Goal: Transaction & Acquisition: Purchase product/service

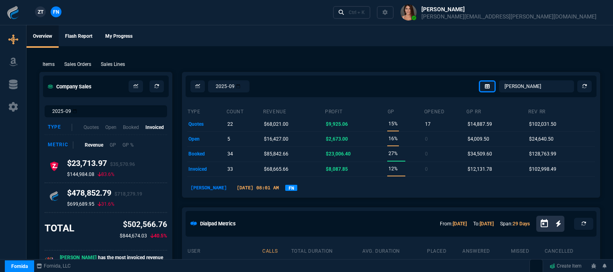
select select "12: [PERSON_NAME]"
click at [364, 13] on div "Ctrl + K" at bounding box center [356, 12] width 16 height 6
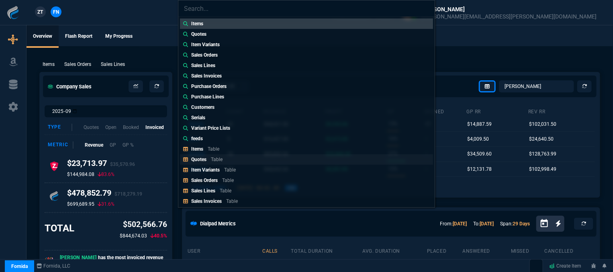
click at [230, 160] on link "Quotes Table" at bounding box center [306, 159] width 253 height 10
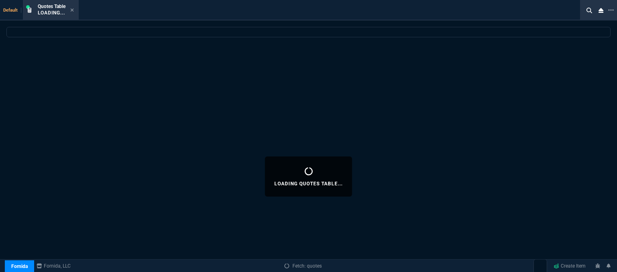
select select
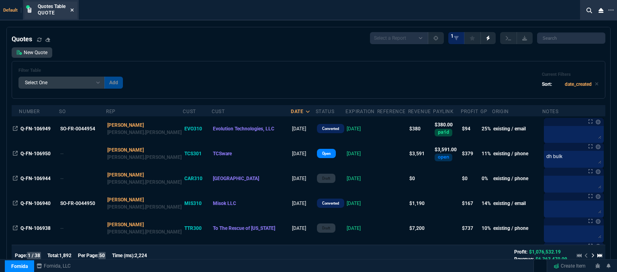
click at [71, 10] on icon at bounding box center [72, 10] width 4 height 5
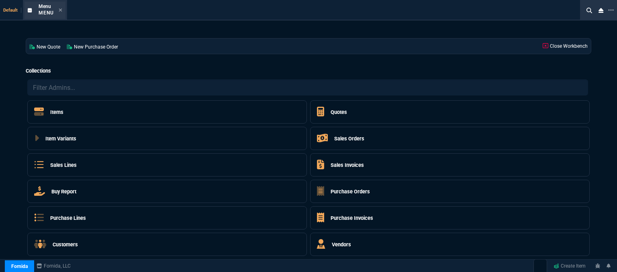
click at [62, 10] on div "Menu Menu" at bounding box center [44, 10] width 41 height 17
click at [59, 9] on icon at bounding box center [61, 10] width 4 height 5
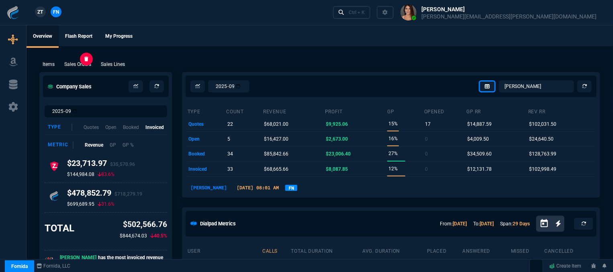
click at [83, 64] on p "Sales Orders" at bounding box center [77, 64] width 27 height 7
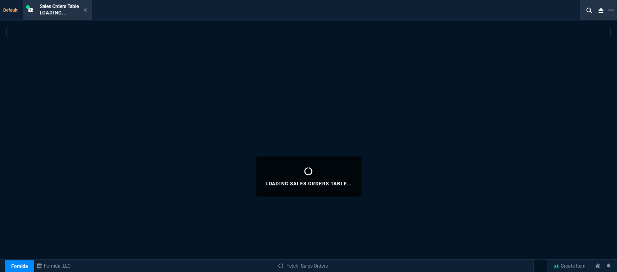
select select
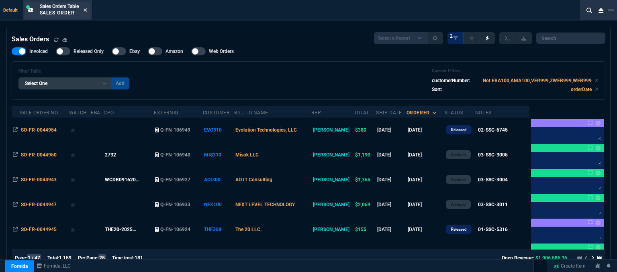
click at [87, 8] on icon at bounding box center [85, 10] width 4 height 5
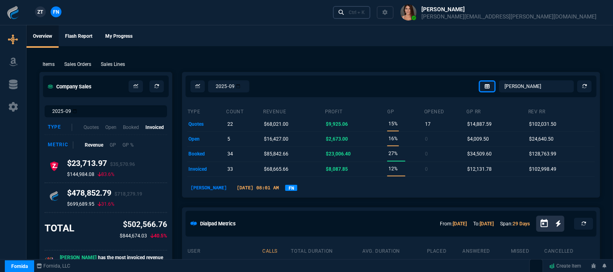
click at [370, 16] on link "Ctrl + K" at bounding box center [352, 12] width 38 height 12
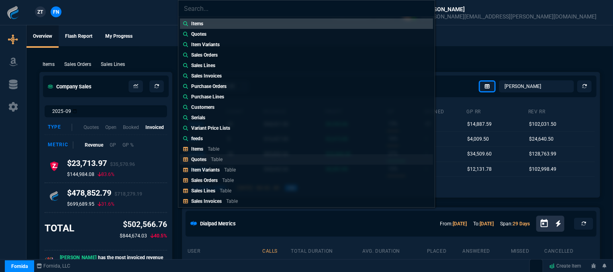
click at [224, 156] on div "Quotes Table" at bounding box center [208, 159] width 35 height 7
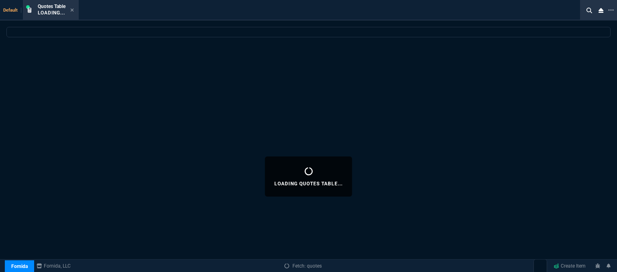
select select
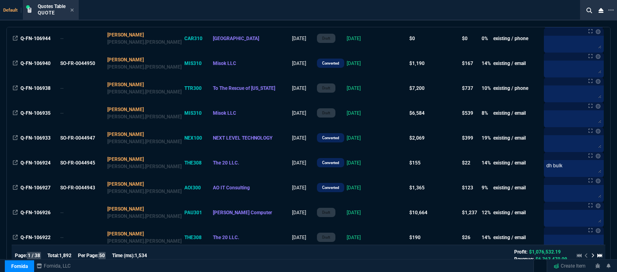
scroll to position [161, 0]
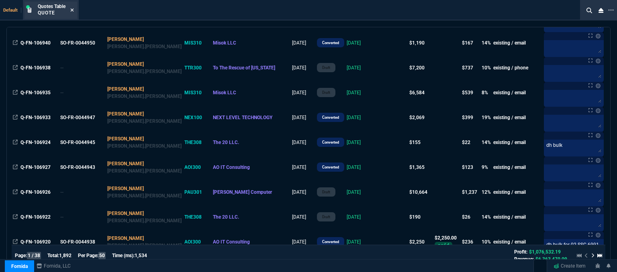
click at [72, 8] on icon at bounding box center [72, 10] width 4 height 5
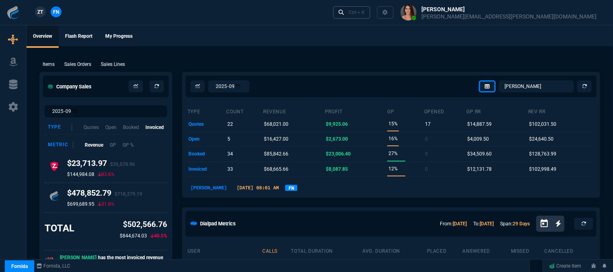
click at [364, 12] on div "Ctrl + K" at bounding box center [356, 12] width 16 height 6
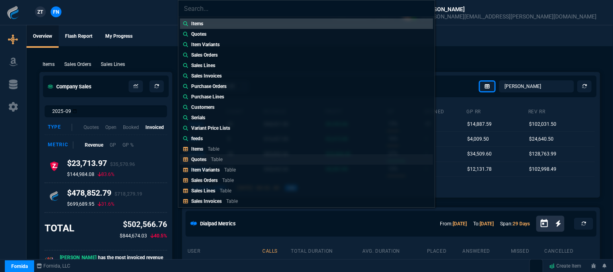
click at [222, 161] on p "Table" at bounding box center [217, 160] width 12 height 6
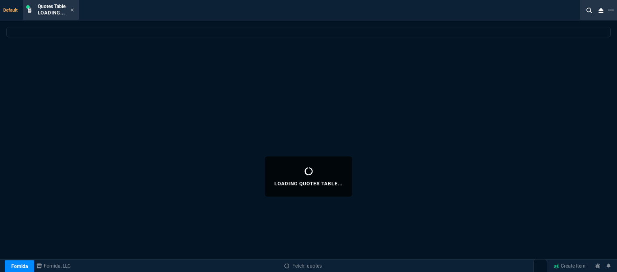
select select
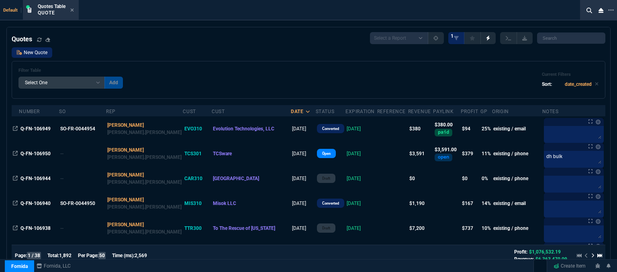
click at [51, 55] on link "New Quote" at bounding box center [32, 52] width 41 height 10
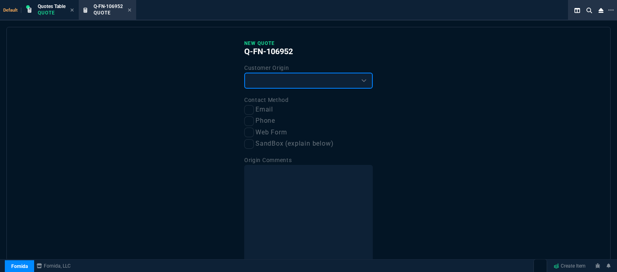
click at [332, 79] on select "Existing Customer Amazon Lead (first order) Website Lead (first order) Called (…" at bounding box center [308, 81] width 128 height 16
select select "existing"
click at [244, 73] on select "Existing Customer Amazon Lead (first order) Website Lead (first order) Called (…" at bounding box center [308, 81] width 128 height 16
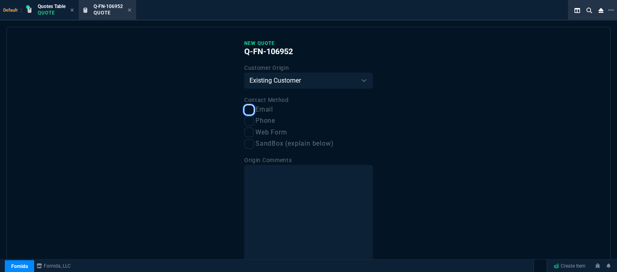
click at [247, 111] on input "Email" at bounding box center [249, 110] width 10 height 10
checkbox input "true"
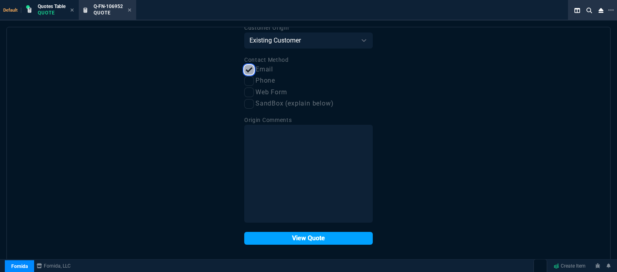
scroll to position [41, 0]
click at [293, 239] on button "View Quote" at bounding box center [308, 238] width 128 height 13
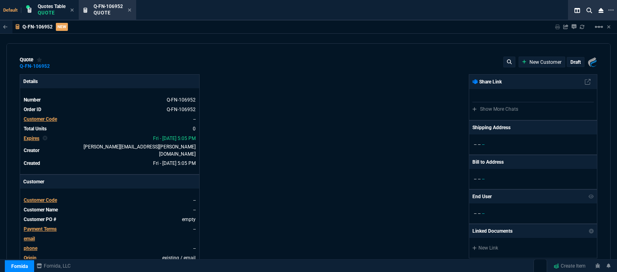
click at [47, 197] on span "Customer Code" at bounding box center [40, 200] width 33 height 6
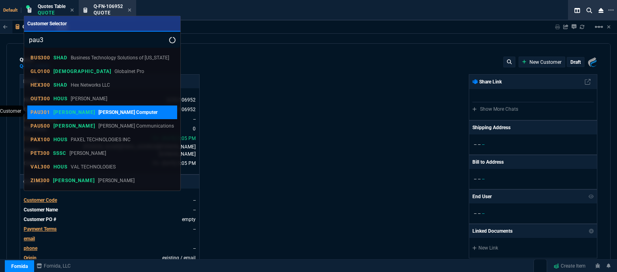
type input "pau3"
click at [98, 113] on p "[PERSON_NAME] Computer" at bounding box center [127, 112] width 59 height 7
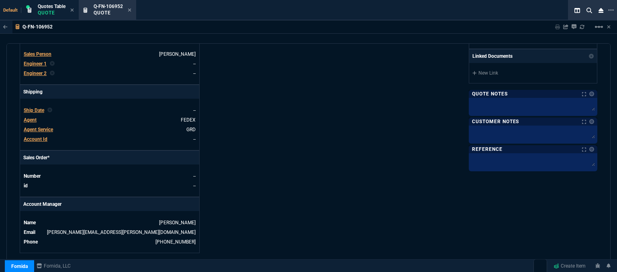
scroll to position [385, 0]
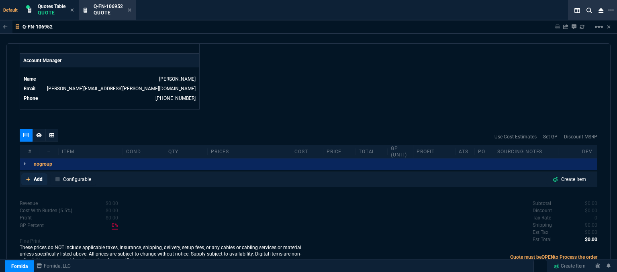
click at [28, 177] on icon at bounding box center [28, 179] width 4 height 4
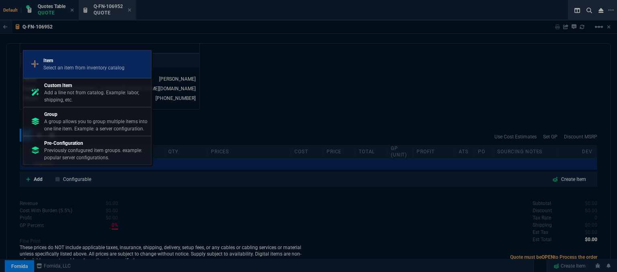
click at [66, 70] on p "Select an item from inventory catalog" at bounding box center [83, 67] width 81 height 7
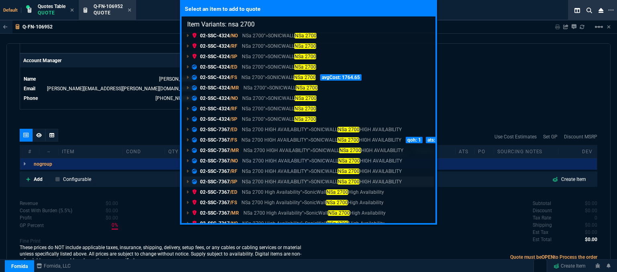
scroll to position [74, 0]
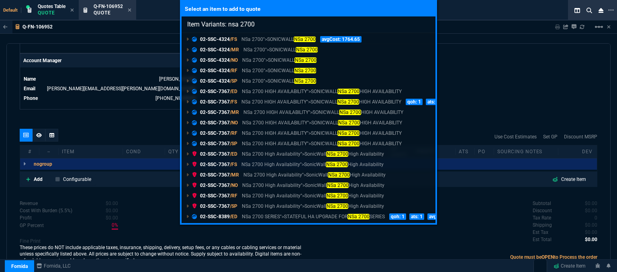
type input "Item Variants: nsa 2700"
click at [505, 98] on div "Select an item to add to quote Item Variants: nsa 2700 02-SSC-4324 /ED NSa 2700…" at bounding box center [308, 136] width 617 height 272
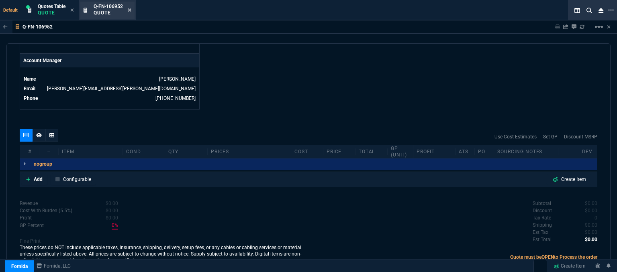
click at [130, 9] on icon at bounding box center [130, 10] width 4 height 5
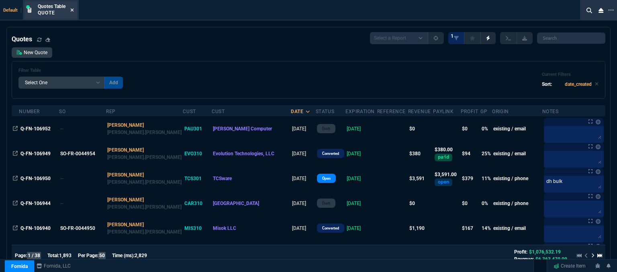
click at [72, 11] on icon at bounding box center [72, 10] width 4 height 5
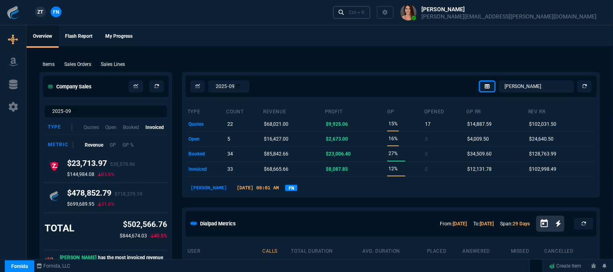
click at [370, 14] on link "Ctrl + K" at bounding box center [352, 12] width 38 height 12
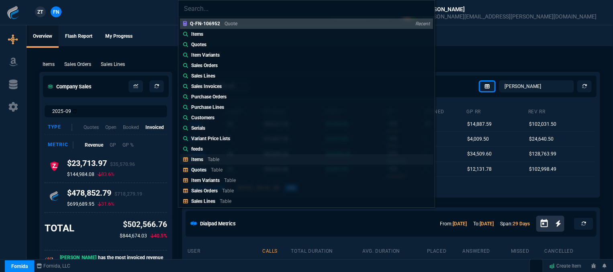
click at [269, 162] on link "Items Table" at bounding box center [306, 159] width 253 height 10
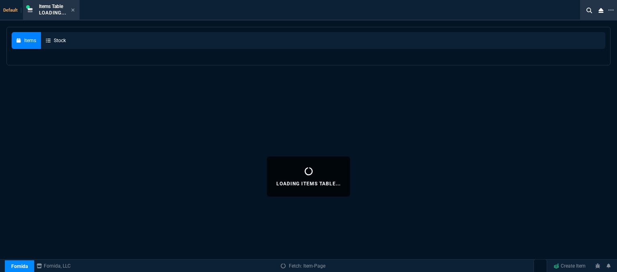
select select
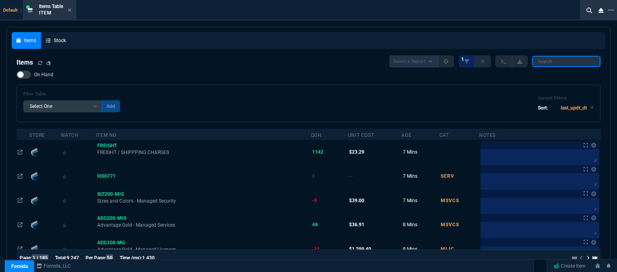
click at [564, 61] on input "search" at bounding box center [566, 61] width 68 height 11
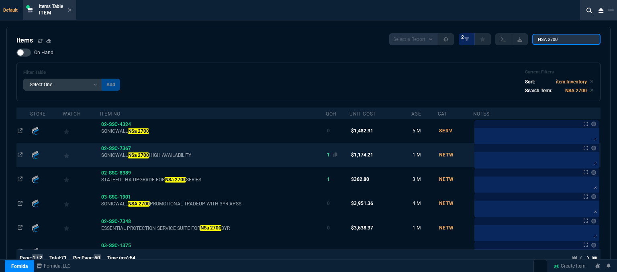
scroll to position [40, 0]
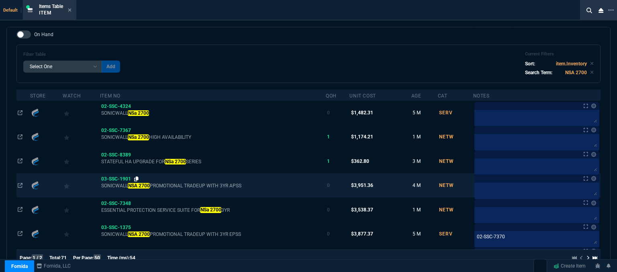
type input "NSA 2700"
click at [138, 179] on icon at bounding box center [136, 179] width 4 height 5
click at [136, 179] on icon at bounding box center [136, 179] width 4 height 5
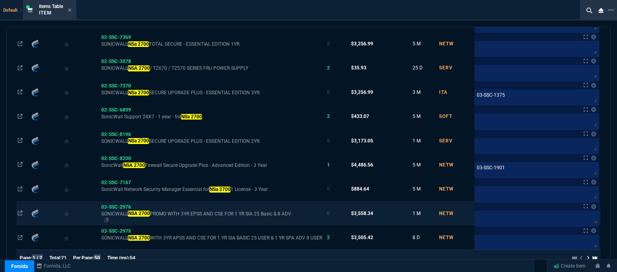
scroll to position [321, 0]
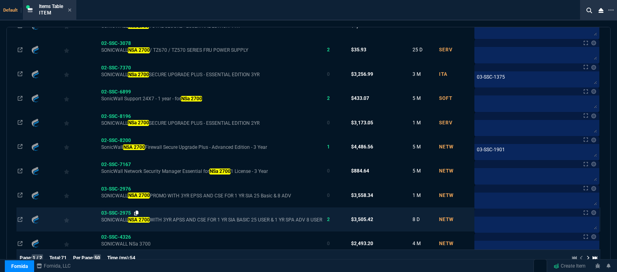
click at [138, 214] on icon at bounding box center [136, 213] width 4 height 5
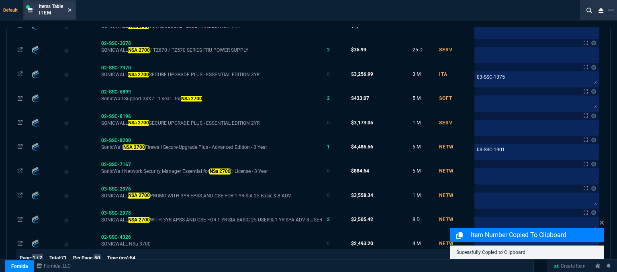
click at [70, 8] on icon at bounding box center [70, 10] width 4 height 5
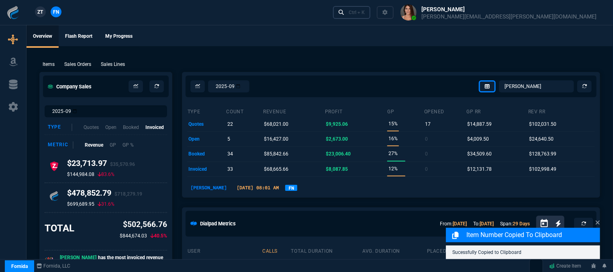
click at [364, 12] on div "Ctrl + K" at bounding box center [356, 12] width 16 height 6
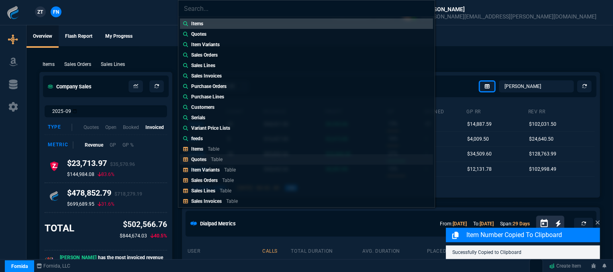
click at [275, 157] on link "Quotes Table" at bounding box center [306, 159] width 253 height 10
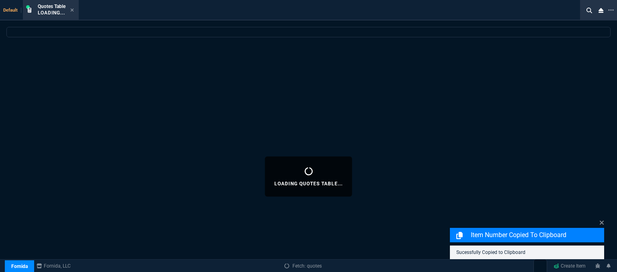
select select
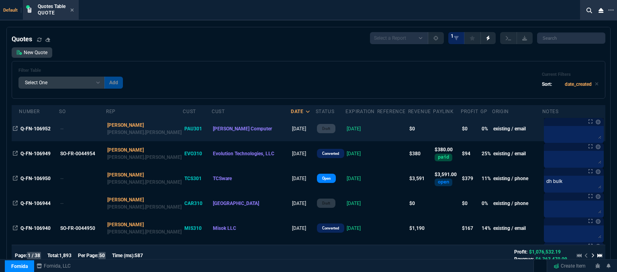
click at [377, 132] on td at bounding box center [392, 128] width 31 height 25
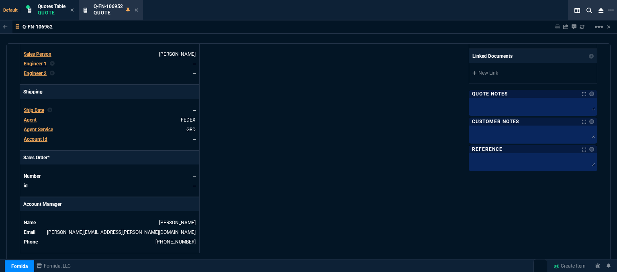
scroll to position [385, 0]
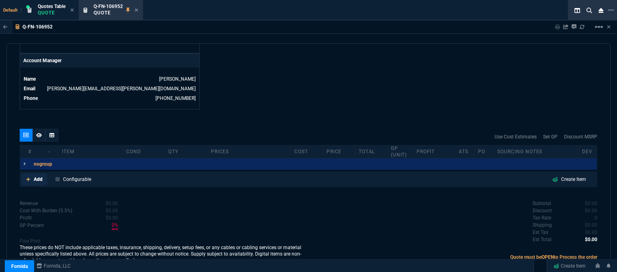
click at [25, 174] on link "Add" at bounding box center [34, 179] width 26 height 12
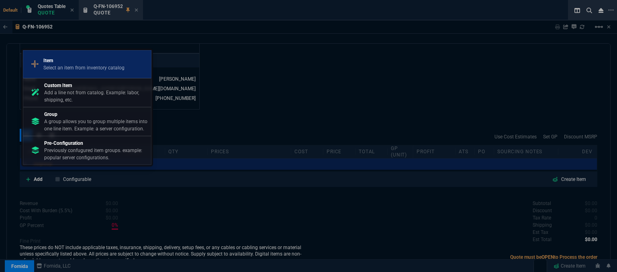
click at [87, 68] on p "Select an item from inventory catalog" at bounding box center [83, 67] width 81 height 7
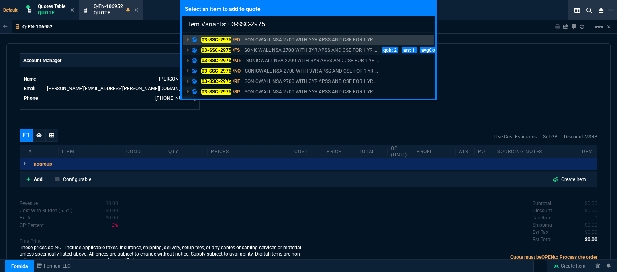
type input "Item Variants: 03-SSC-2975"
click at [275, 49] on p "SONICWALL NSA 2700 WITH 3YR APSS AND CSE FOR 1 YR ..." at bounding box center [310, 50] width 133 height 7
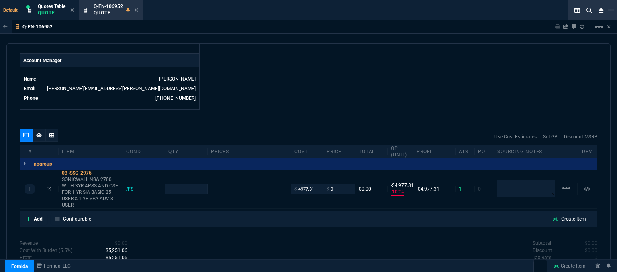
type input "-100"
type input "-4977"
type input "6858.43"
type input "100"
click at [48, 186] on fa-icon at bounding box center [49, 189] width 5 height 6
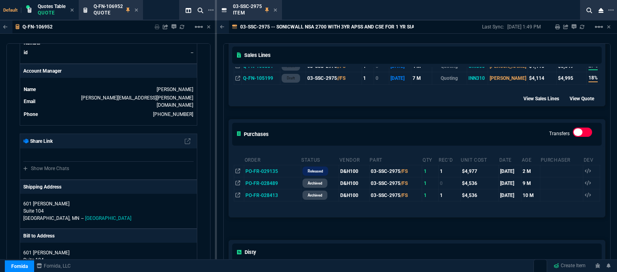
scroll to position [80, 0]
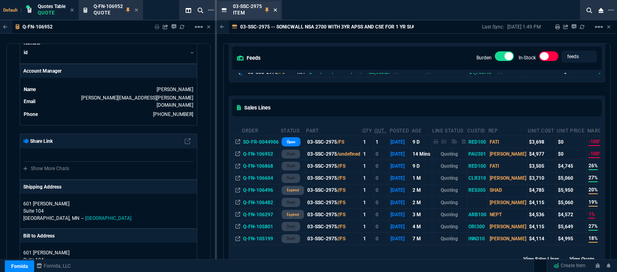
click at [276, 12] on icon at bounding box center [275, 10] width 4 height 5
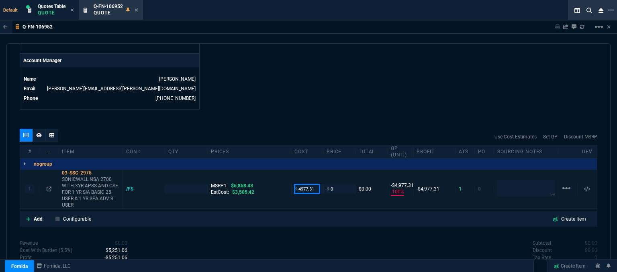
click at [315, 184] on input "4977.31" at bounding box center [306, 188] width 25 height 9
type input "4231"
type input "1"
type input "4231"
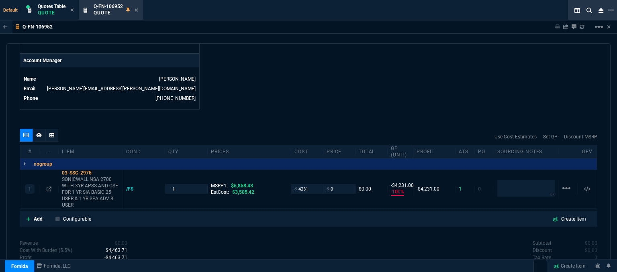
type input "-4231"
click at [100, 187] on p "SONICWALL NSA 2700 WITH 3YR APSS AND CSE FOR 1 YR SIA BASIC 25 USER & 1 YR SPA …" at bounding box center [90, 192] width 57 height 32
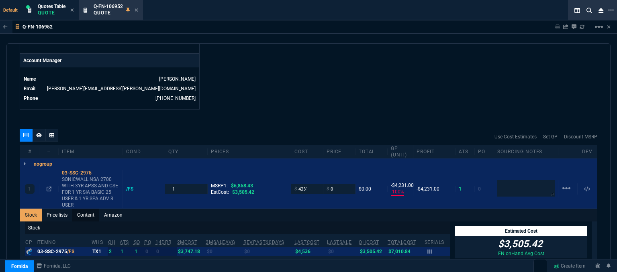
click at [85, 211] on link "Content" at bounding box center [85, 215] width 27 height 13
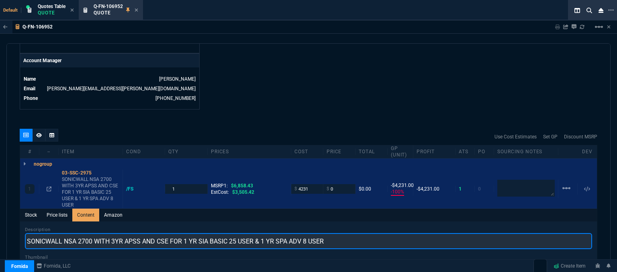
click at [355, 234] on input "SONICWALL NSA 2700 WITH 3YR APSS AND CSE FOR 1 YR SIA BASIC 25 USER & 1 YR SPA …" at bounding box center [308, 241] width 567 height 16
click at [63, 233] on input "SONICWALL NSA 2700 WITH 3YR ADVANCED AND CSE FOR 1YR" at bounding box center [308, 241] width 567 height 16
click at [57, 233] on input "NSA 2700 WITH 3YR ADVANCED AND CSE FOR 1YR" at bounding box center [308, 241] width 567 height 16
type input "NSA 2700 PROMO WITH 3YR ADVANCED AND CSE FOR 1YR"
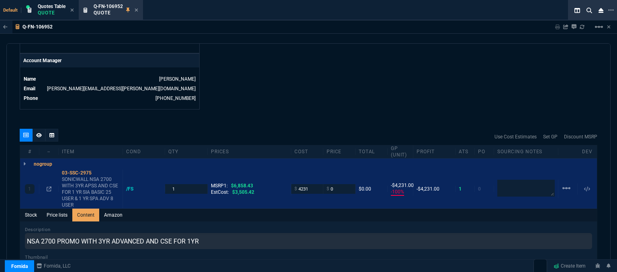
click at [373, 14] on div "Default Quotes Table Quote Q-FN-106952 Quote" at bounding box center [292, 10] width 584 height 20
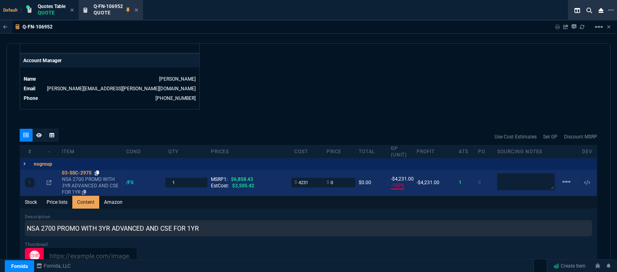
click at [97, 171] on icon at bounding box center [97, 173] width 4 height 5
click at [336, 178] on input "0" at bounding box center [338, 182] width 25 height 9
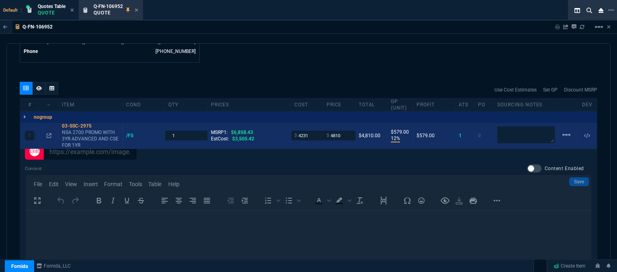
scroll to position [360, 0]
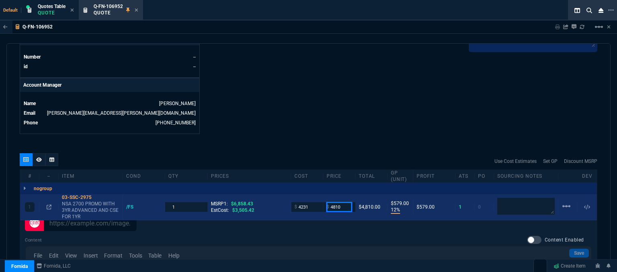
click at [346, 202] on input "4810" at bounding box center [338, 206] width 25 height 9
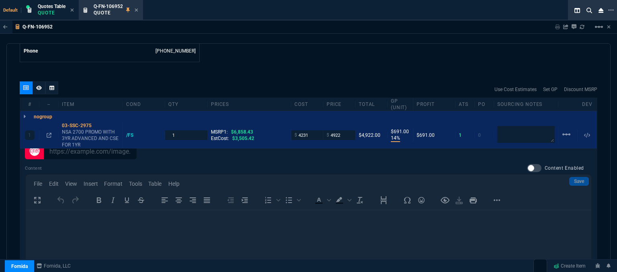
scroll to position [440, 0]
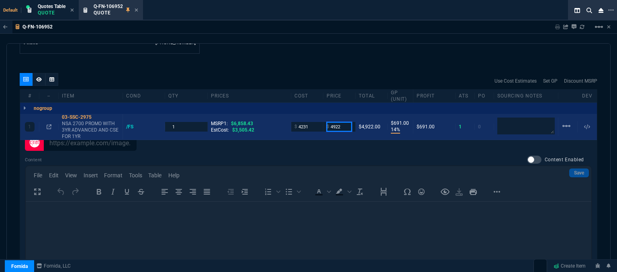
click at [342, 122] on input "4922" at bounding box center [338, 126] width 25 height 9
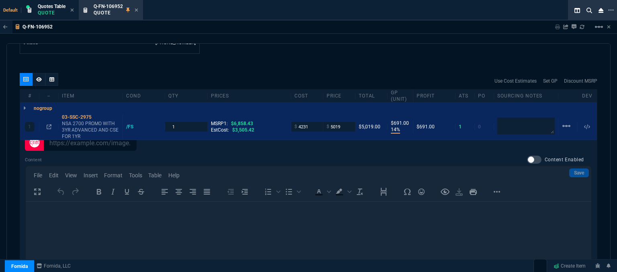
click at [320, 48] on div "quote Q-FN-106952 [PERSON_NAME] Computer draft Fornida, LLC [STREET_ADDRESS] De…" at bounding box center [308, 158] width 604 height 231
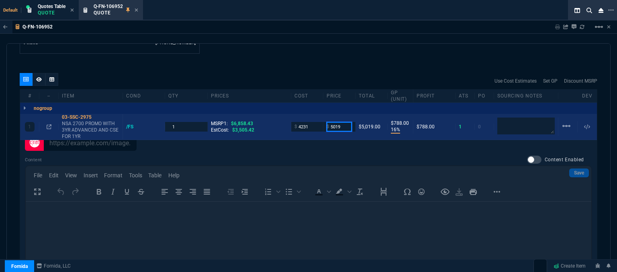
click at [340, 122] on input "5019" at bounding box center [338, 126] width 25 height 9
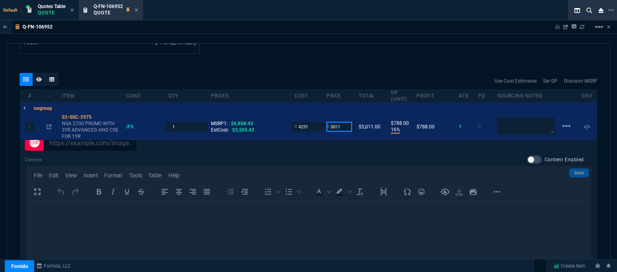
type input "5011"
click at [346, 63] on div "quote Q-FN-106952 [PERSON_NAME] Computer draft Fornida, LLC [STREET_ADDRESS] De…" at bounding box center [308, 158] width 604 height 231
click at [38, 77] on fa-icon at bounding box center [39, 80] width 6 height 6
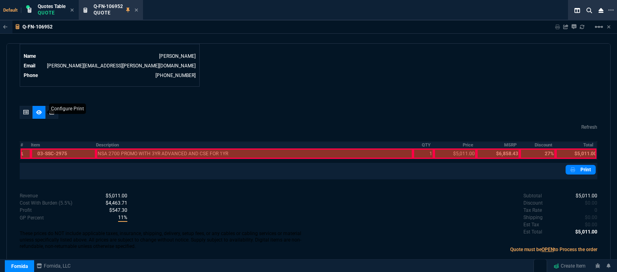
scroll to position [400, 0]
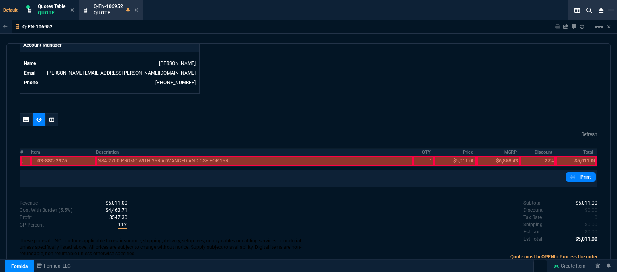
click at [63, 156] on div at bounding box center [63, 161] width 65 height 10
click at [123, 156] on div at bounding box center [254, 161] width 317 height 10
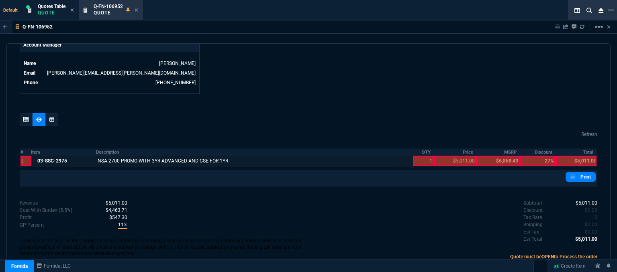
click at [417, 156] on div at bounding box center [423, 161] width 20 height 10
click at [447, 158] on div at bounding box center [455, 161] width 43 height 10
click at [584, 156] on div at bounding box center [575, 161] width 41 height 10
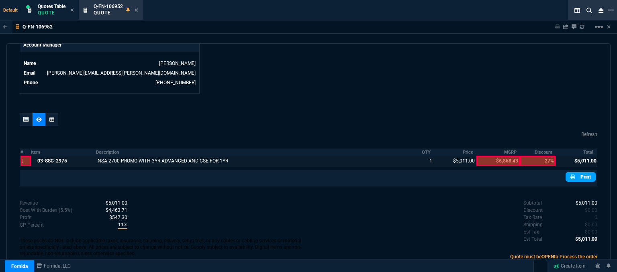
click at [584, 172] on link "Print" at bounding box center [580, 177] width 30 height 10
click at [24, 117] on icon at bounding box center [26, 119] width 6 height 5
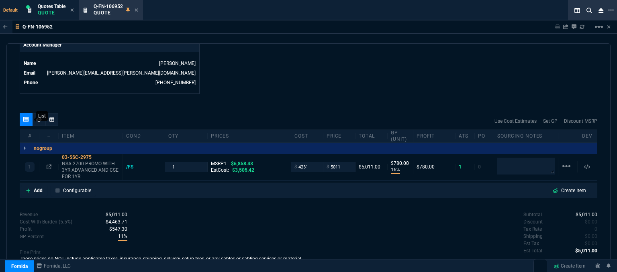
type input "16"
type input "780"
type input "27"
click at [98, 155] on icon at bounding box center [97, 157] width 4 height 5
click at [96, 155] on icon at bounding box center [97, 157] width 4 height 5
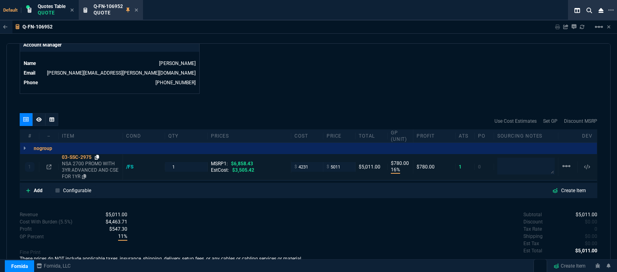
click at [98, 155] on icon at bounding box center [97, 157] width 4 height 5
click at [50, 165] on icon at bounding box center [49, 167] width 5 height 5
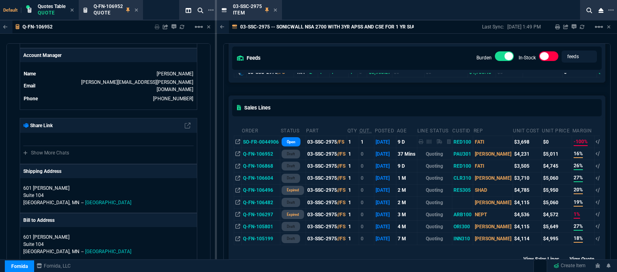
scroll to position [80, 0]
click at [274, 10] on icon at bounding box center [275, 10] width 4 height 5
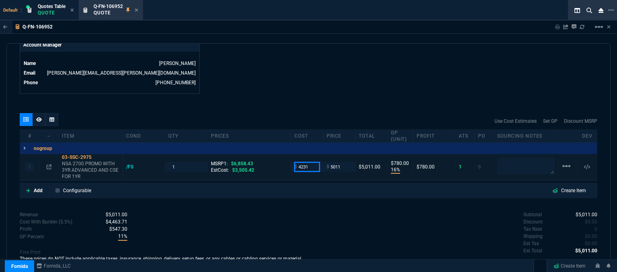
click at [308, 162] on input "4231" at bounding box center [306, 166] width 25 height 9
type input "3505.42"
click at [308, 98] on div "quote Q-FN-106952 [PERSON_NAME] Computer draft Fornida, LLC [STREET_ADDRESS] De…" at bounding box center [308, 158] width 604 height 231
type input "3505.42"
type input "30"
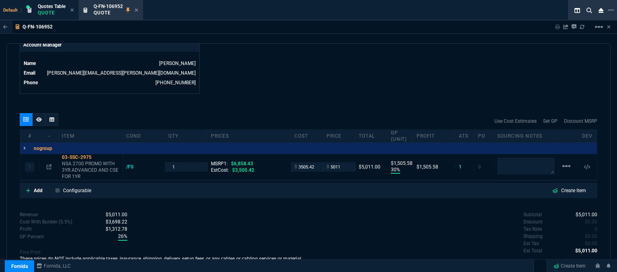
type input "1506"
click at [97, 155] on icon at bounding box center [97, 157] width 4 height 5
click at [322, 228] on div "Subtotal $5,011.00 Discount $0.00 Tax Rate 0 Shipping $0.00 Est Tax $0.00 Est T…" at bounding box center [452, 233] width 289 height 44
click at [98, 155] on icon at bounding box center [97, 157] width 4 height 5
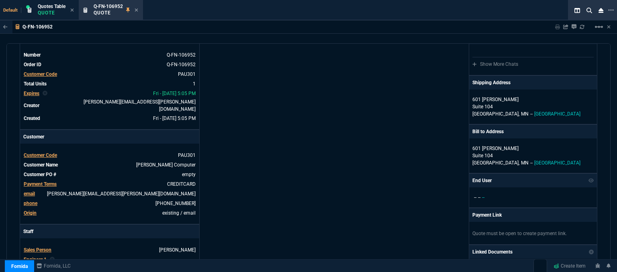
scroll to position [0, 0]
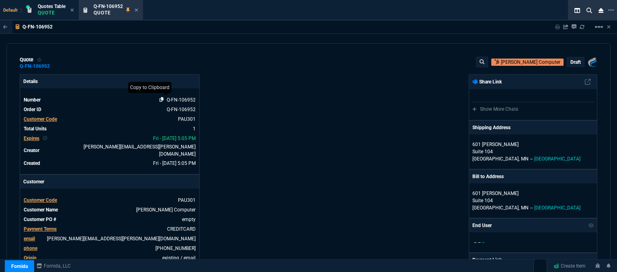
click at [161, 101] on icon at bounding box center [161, 99] width 4 height 5
click at [138, 10] on icon at bounding box center [136, 10] width 4 height 5
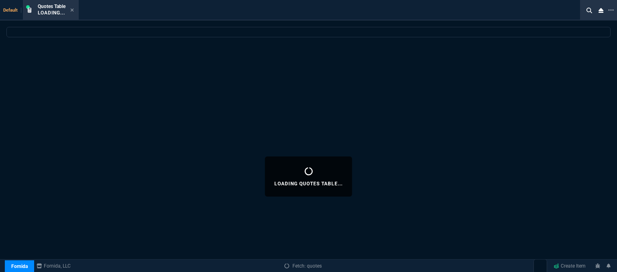
select select
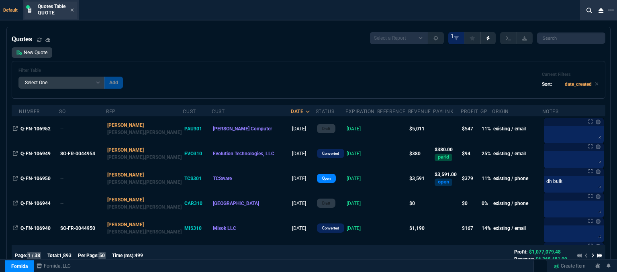
click at [74, 10] on div "Quotes Table Quote" at bounding box center [50, 10] width 53 height 17
click at [71, 8] on icon at bounding box center [72, 10] width 4 height 5
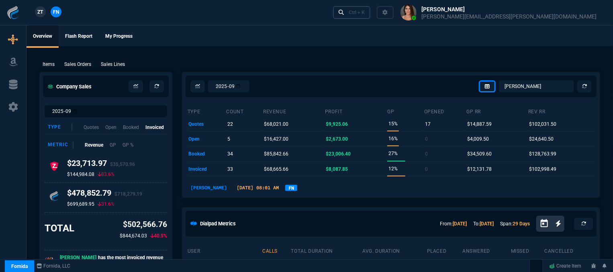
click at [364, 13] on div "Ctrl + K" at bounding box center [356, 12] width 16 height 6
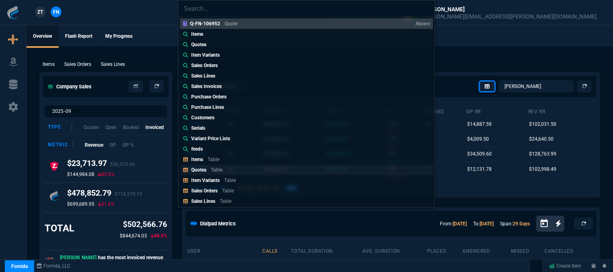
click at [207, 172] on div "Quotes Table" at bounding box center [208, 169] width 35 height 7
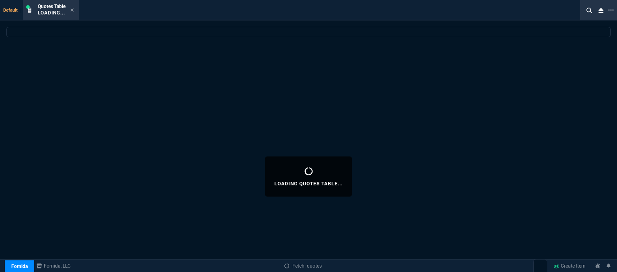
select select
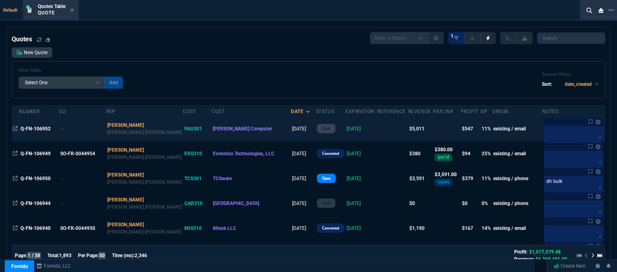
click at [377, 131] on td at bounding box center [392, 128] width 31 height 25
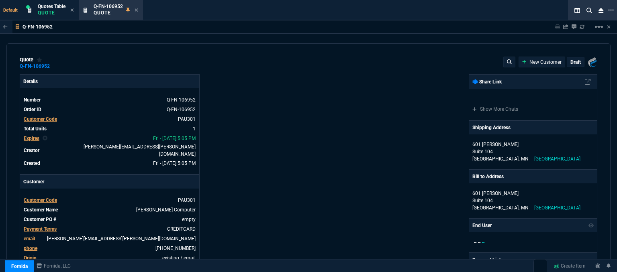
type input "6858.43"
type input "30"
type input "1506"
type input "27"
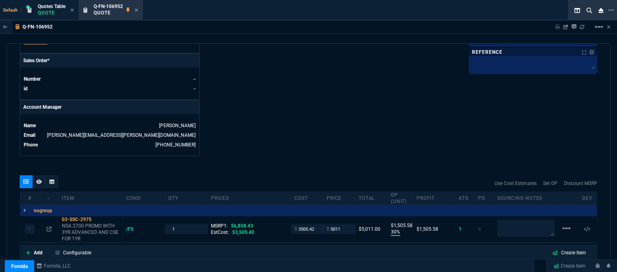
scroll to position [401, 0]
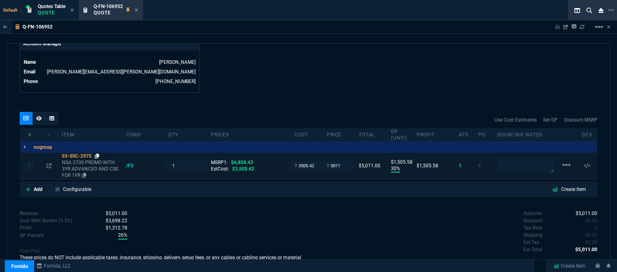
click at [97, 154] on icon at bounding box center [97, 156] width 4 height 5
click at [49, 163] on icon at bounding box center [49, 165] width 5 height 5
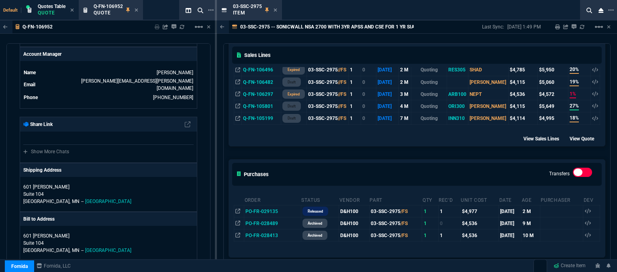
scroll to position [0, 0]
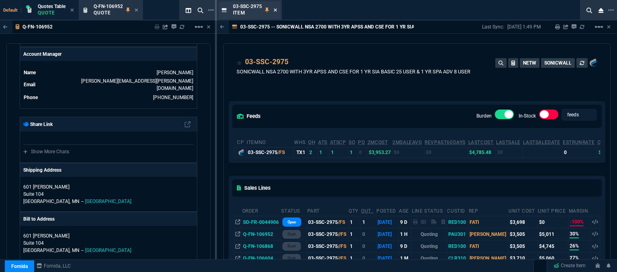
click at [276, 10] on icon at bounding box center [275, 10] width 4 height 5
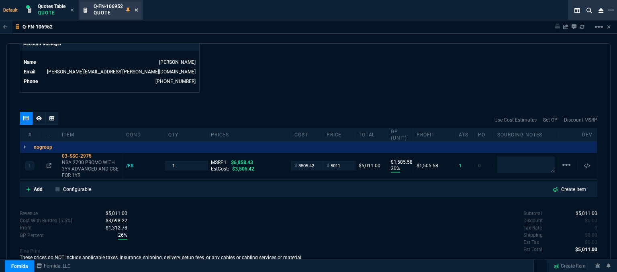
click at [138, 11] on icon at bounding box center [136, 10] width 4 height 5
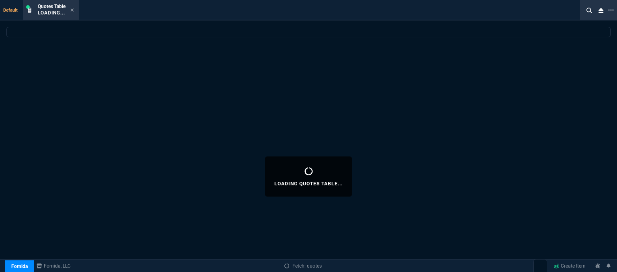
select select
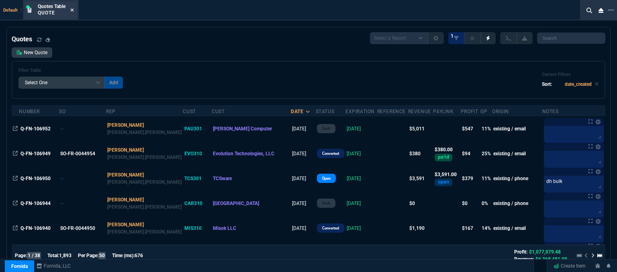
click at [74, 10] on icon at bounding box center [72, 10] width 4 height 5
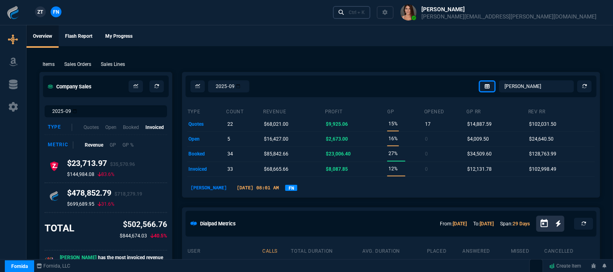
click at [364, 10] on div "Ctrl + K" at bounding box center [356, 12] width 16 height 6
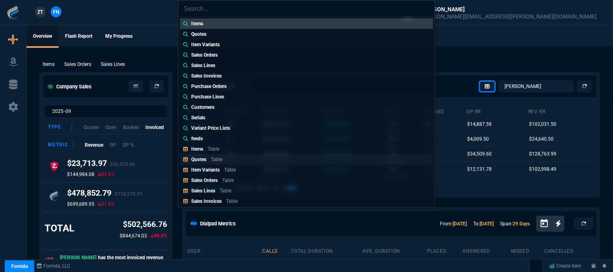
click at [217, 159] on p "Table" at bounding box center [217, 160] width 12 height 6
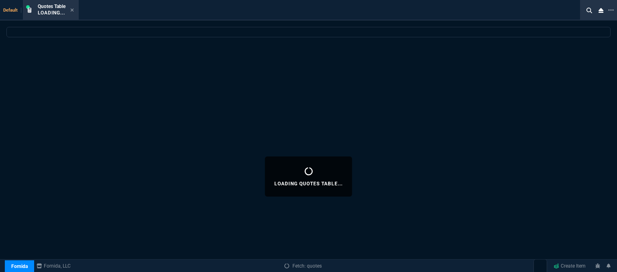
select select
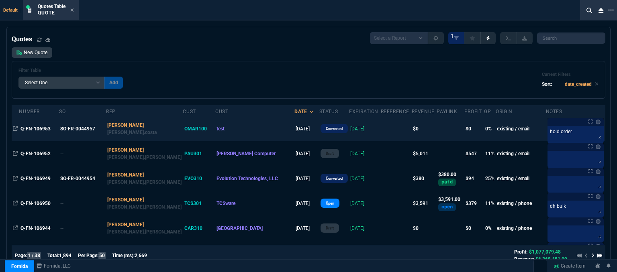
click at [381, 129] on td at bounding box center [396, 128] width 31 height 25
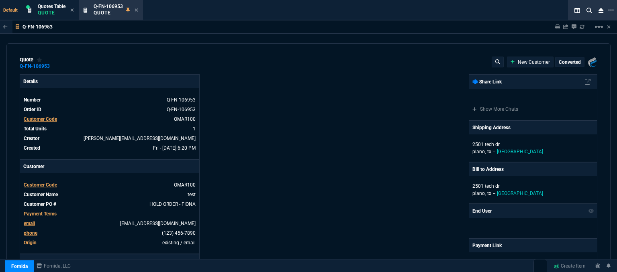
type input "6858.43"
type input "0"
type input "100"
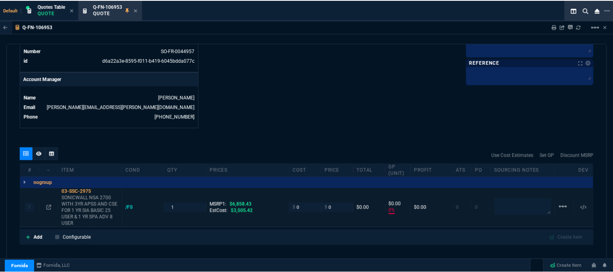
scroll to position [414, 0]
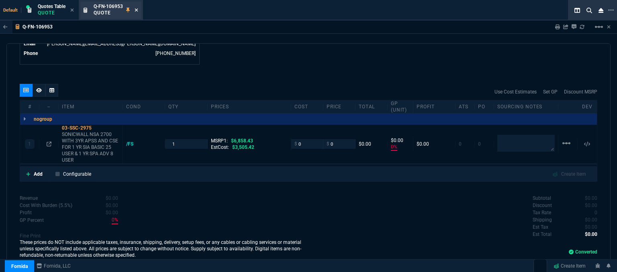
click at [136, 10] on icon at bounding box center [136, 10] width 4 height 5
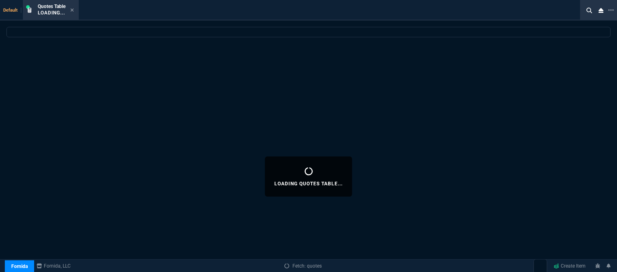
select select
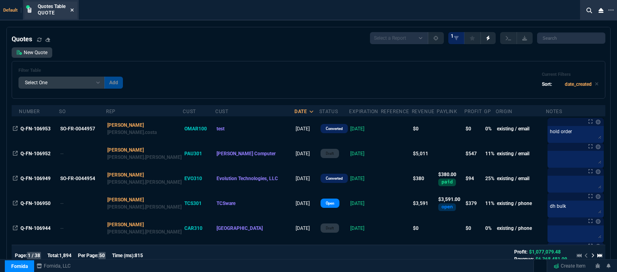
click at [71, 9] on icon at bounding box center [72, 10] width 4 height 5
